Goal: Participate in discussion

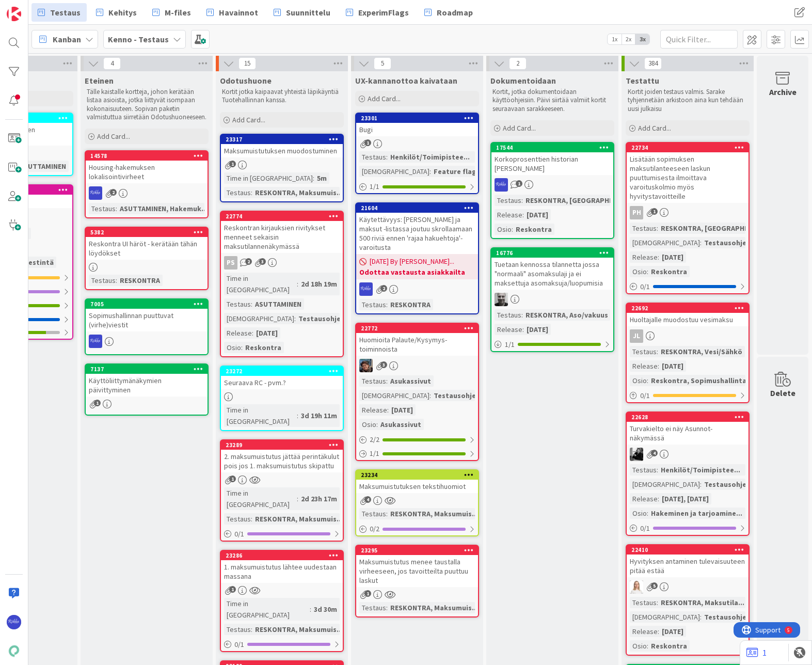
click at [265, 155] on div "Maksumuistutuksen muodostuminen" at bounding box center [282, 150] width 122 height 13
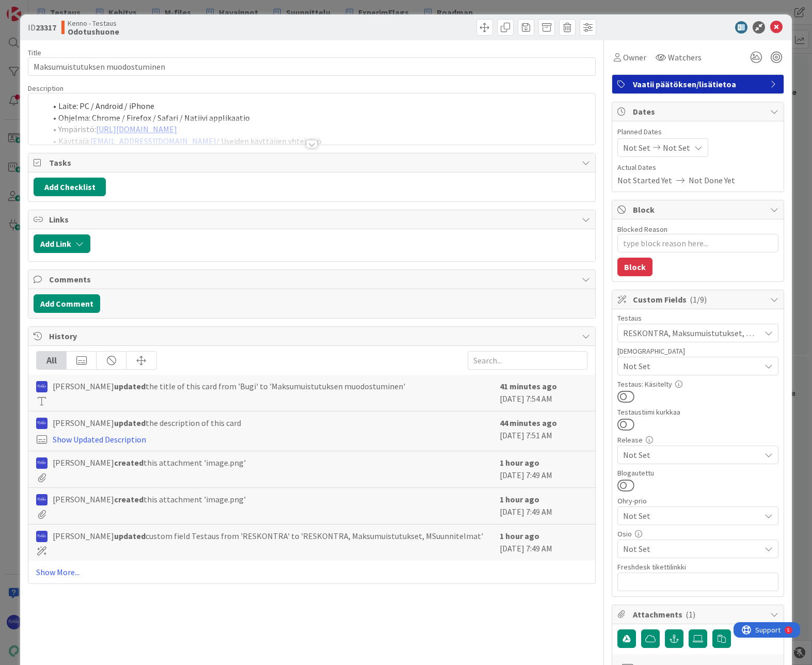
type textarea "x"
click at [307, 144] on div at bounding box center [311, 144] width 11 height 8
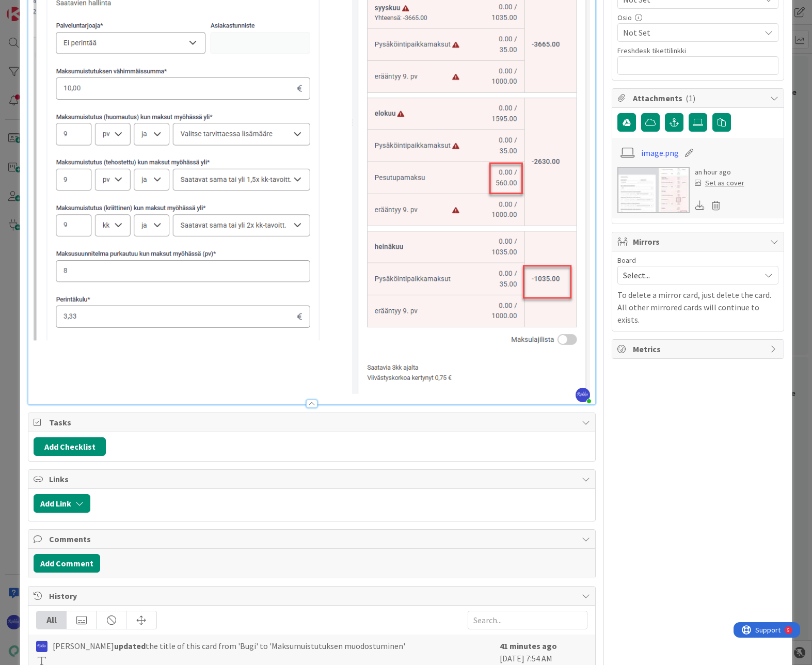
scroll to position [710, 0]
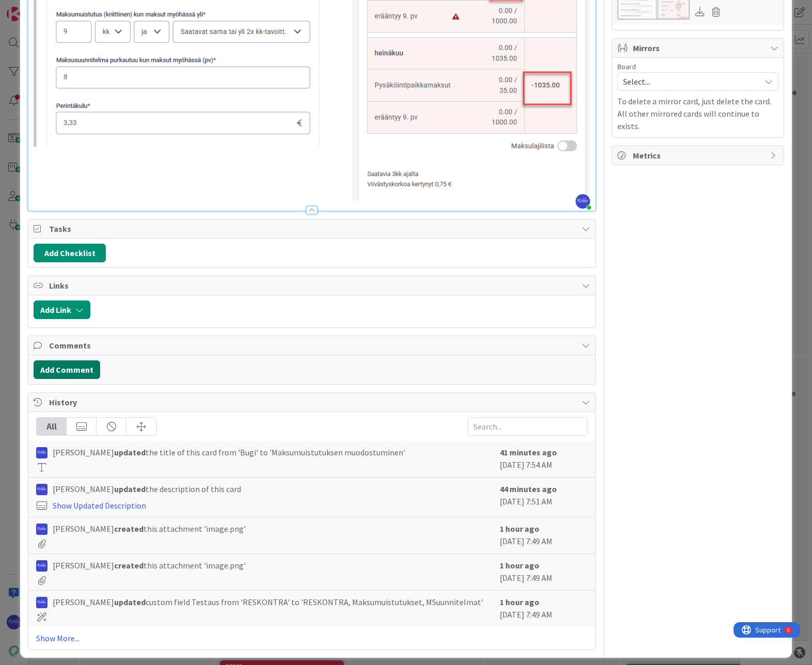
click at [87, 366] on button "Add Comment" at bounding box center [67, 369] width 67 height 19
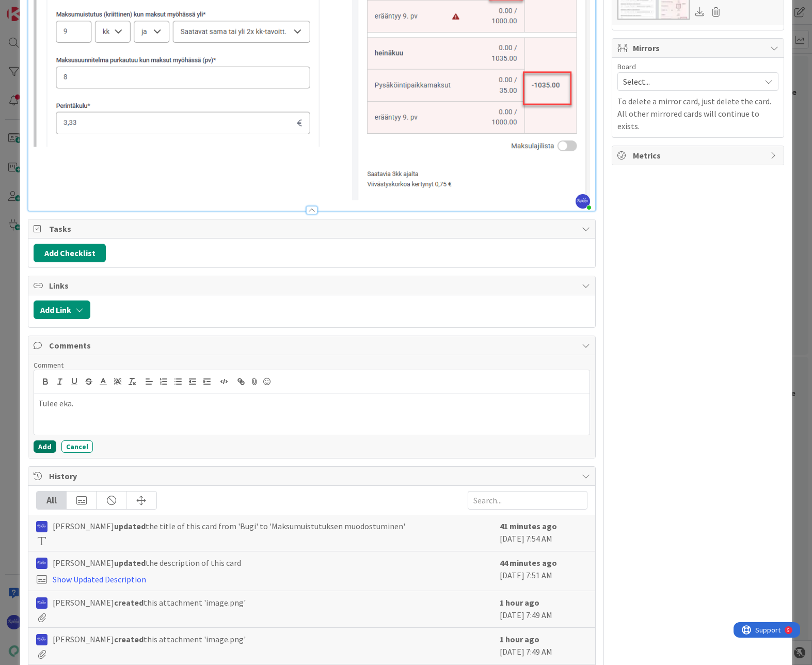
click at [45, 441] on button "Add" at bounding box center [45, 447] width 23 height 12
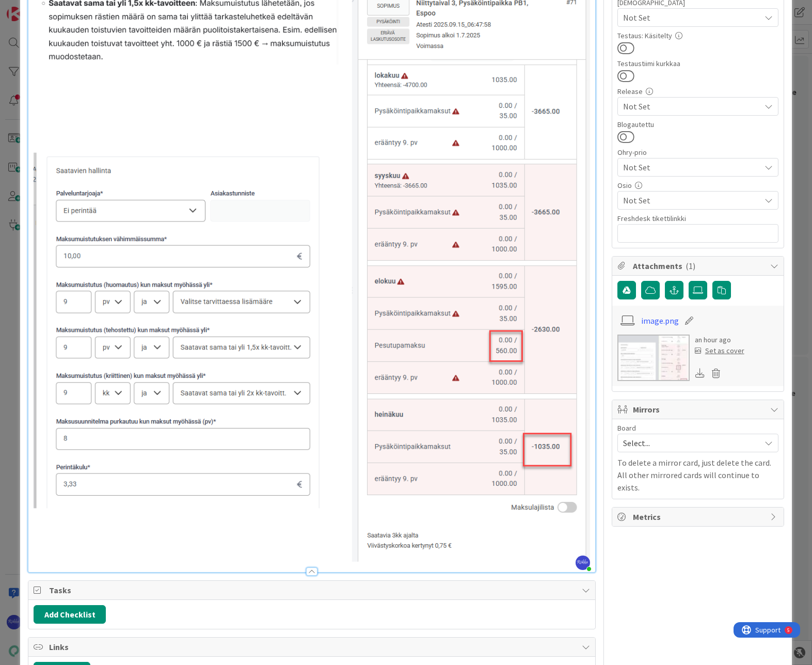
scroll to position [0, 0]
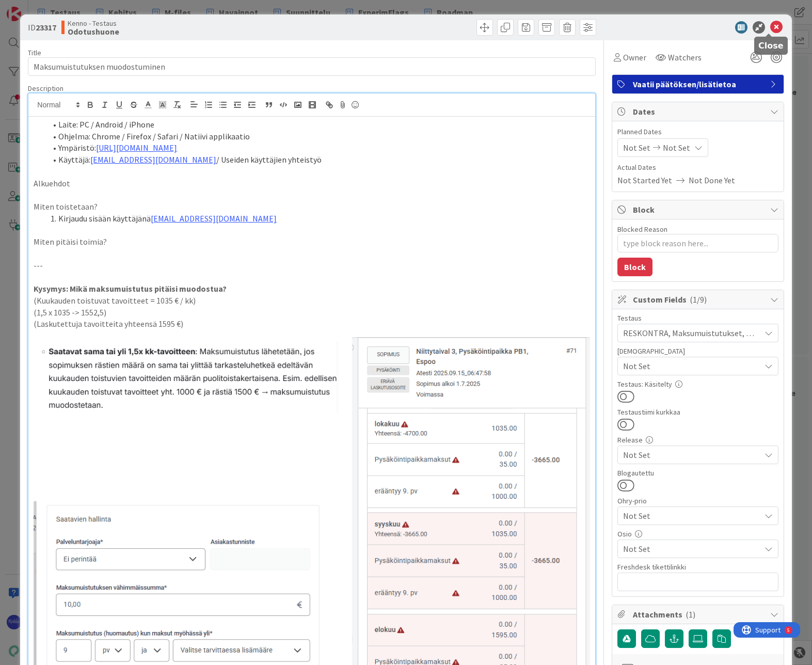
click at [771, 26] on icon at bounding box center [777, 27] width 12 height 12
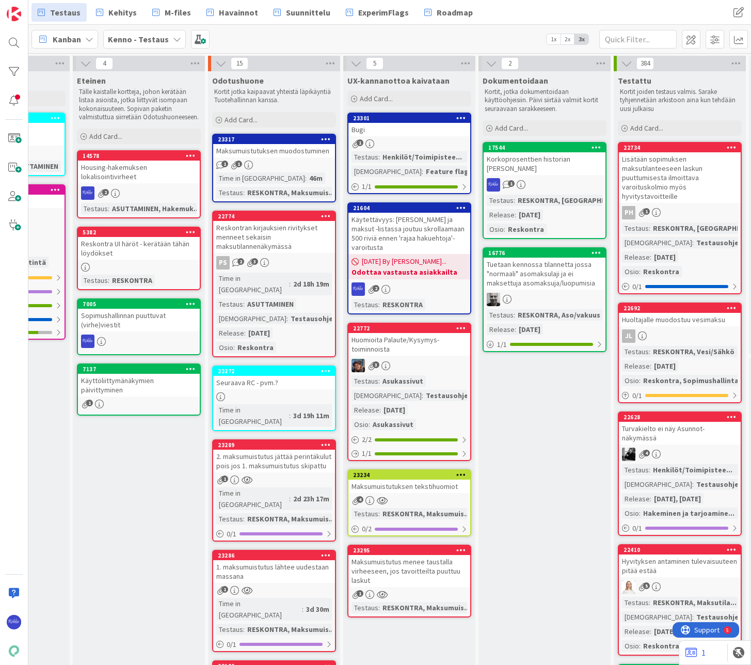
click at [276, 159] on link "23317 Maksumuistutuksen muodostuminen 1 1 Time in [GEOGRAPHIC_DATA] : 46m Testa…" at bounding box center [274, 168] width 124 height 69
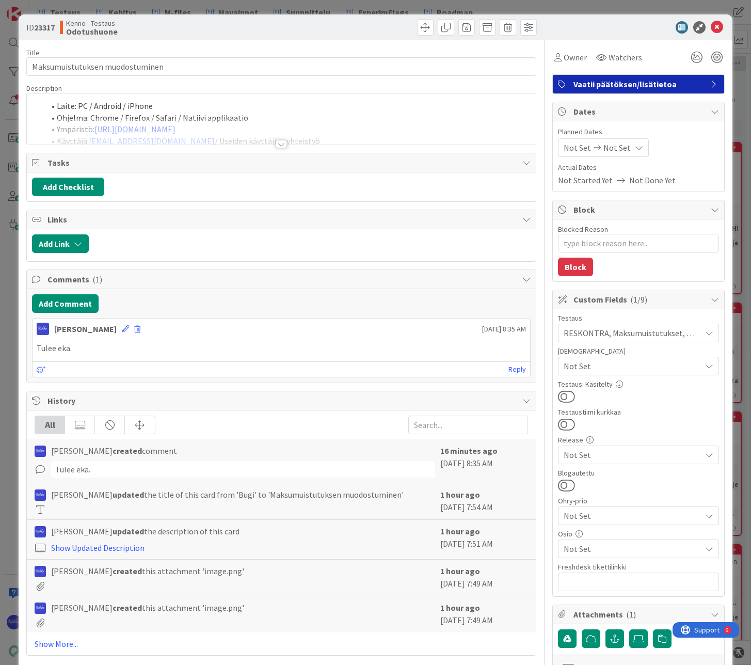
type textarea "x"
click at [278, 145] on div at bounding box center [281, 144] width 11 height 8
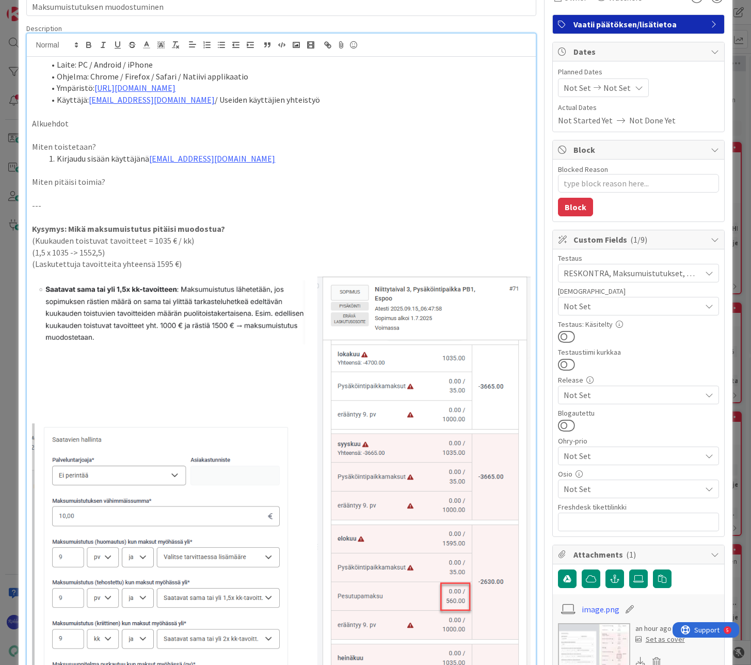
scroll to position [155, 0]
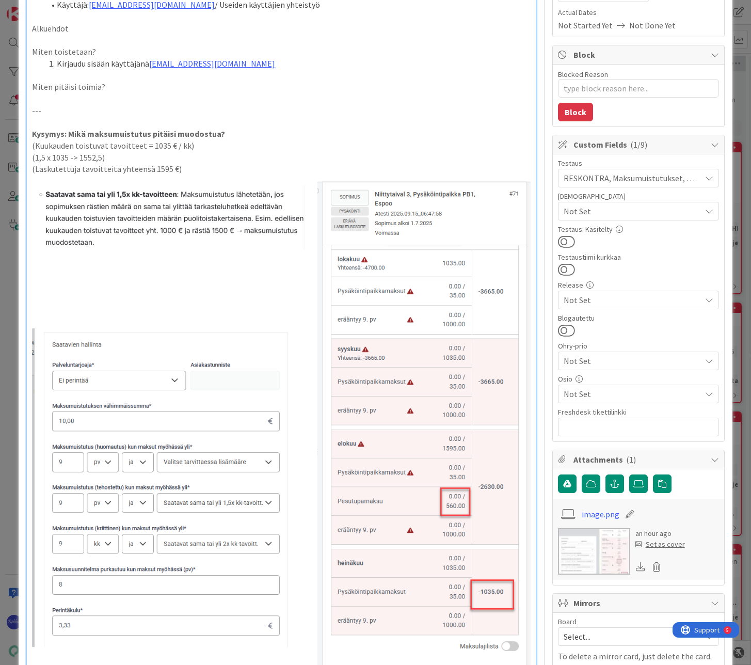
click at [150, 168] on p "(Laskutettuja tavoitteita yhteensä 1595 €)" at bounding box center [281, 169] width 498 height 12
click at [211, 170] on p "(Laskutettuja tavoitteita yhteensä [DATE] + 560 = 1595 €)" at bounding box center [281, 169] width 498 height 12
click at [335, 166] on p "(Laskutettuja tavoitteita yhteensä [DATE] + elokuun erillislasku 560 = 1595 €)" at bounding box center [281, 169] width 498 height 12
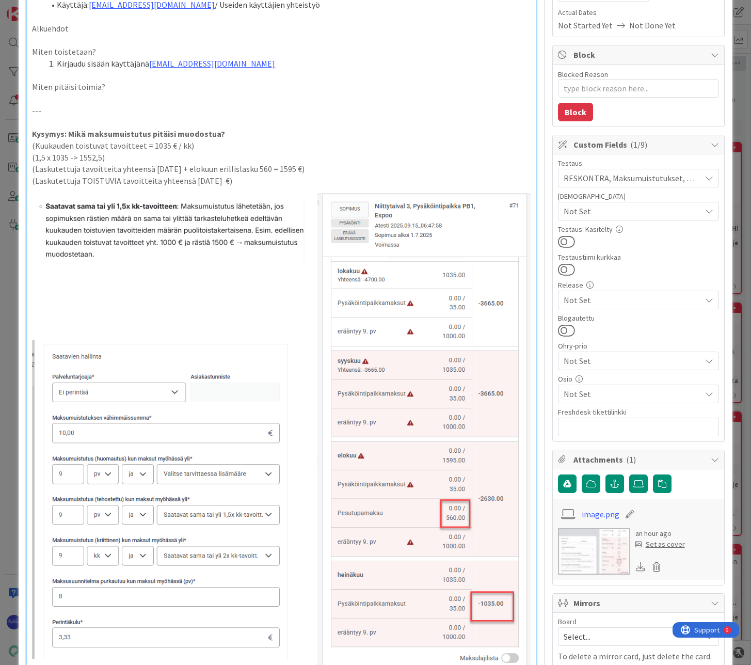
type textarea "x"
click at [379, 173] on p "(Laskutettuja tavoitteita yhteensä [DATE] + elokuun erillislasku 560 = 1595 €)" at bounding box center [281, 169] width 498 height 12
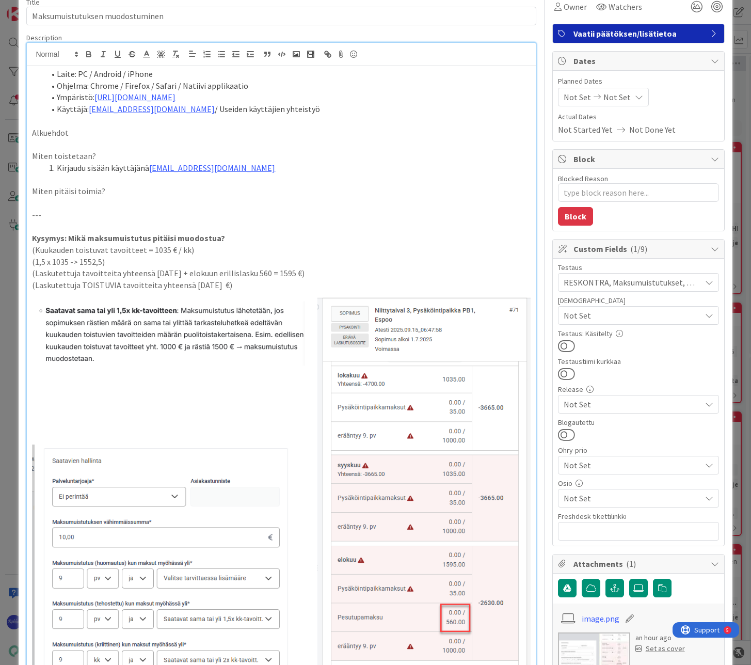
scroll to position [0, 0]
